Goal: Communication & Community: Answer question/provide support

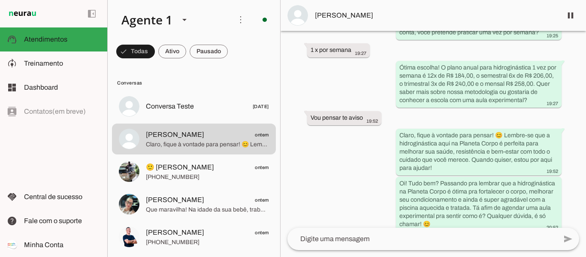
scroll to position [163, 0]
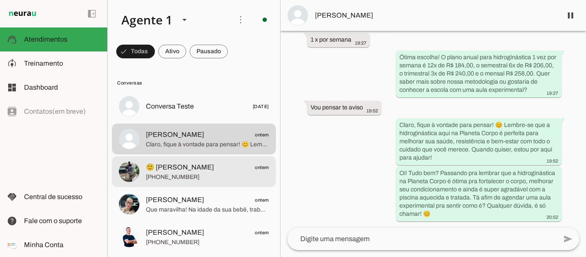
click at [179, 172] on span "🙂 [PERSON_NAME]" at bounding box center [180, 167] width 68 height 10
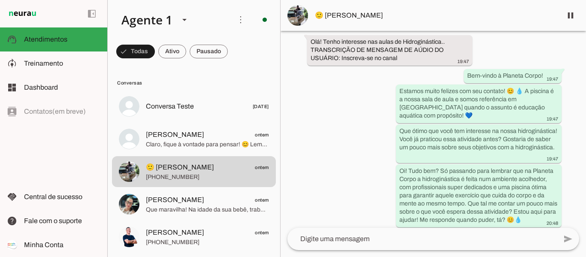
scroll to position [83, 0]
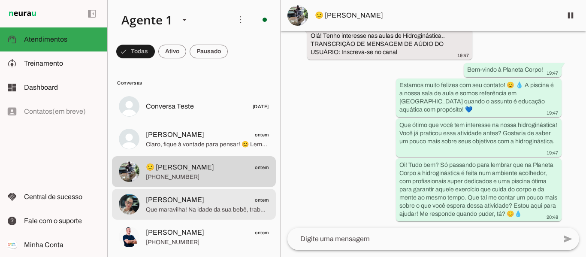
click at [198, 201] on span "[PERSON_NAME] ontem" at bounding box center [207, 200] width 123 height 11
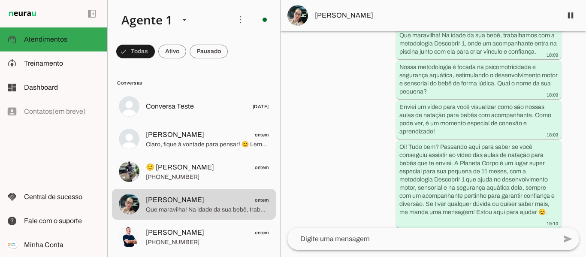
scroll to position [207, 0]
